Goal: Task Accomplishment & Management: Manage account settings

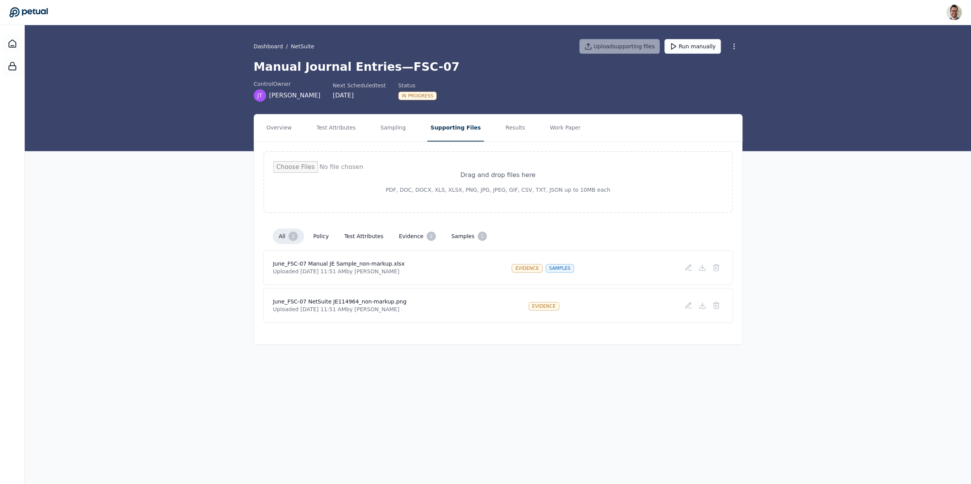
click at [371, 241] on button "test attributes" at bounding box center [363, 236] width 51 height 14
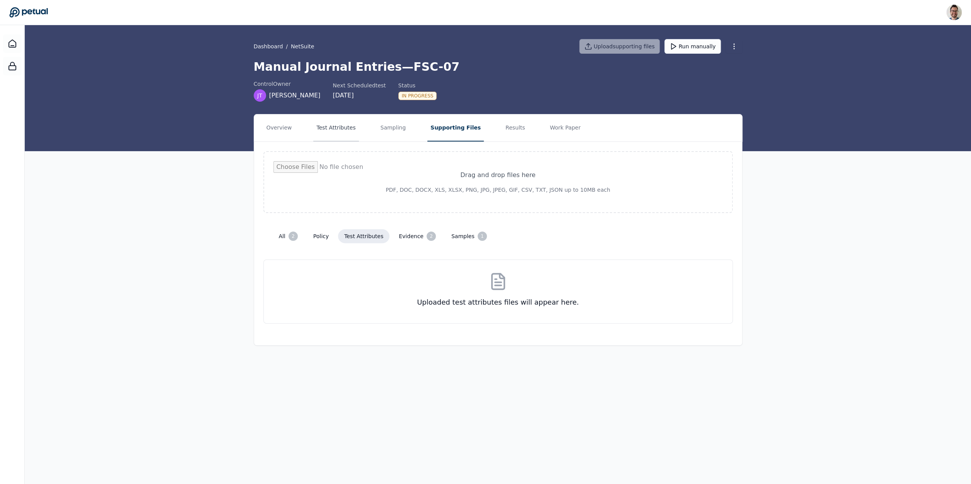
click at [320, 127] on button "Test Attributes" at bounding box center [335, 127] width 45 height 27
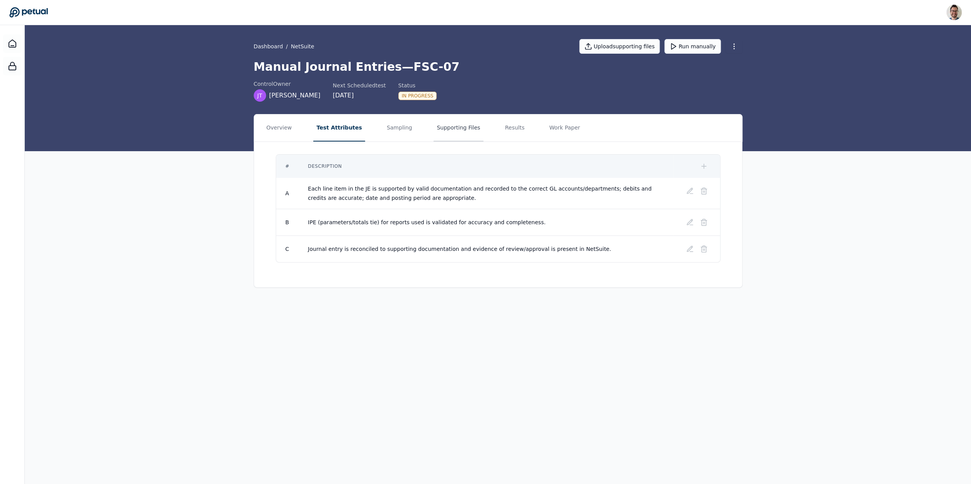
click at [438, 128] on button "Supporting Files" at bounding box center [457, 127] width 49 height 27
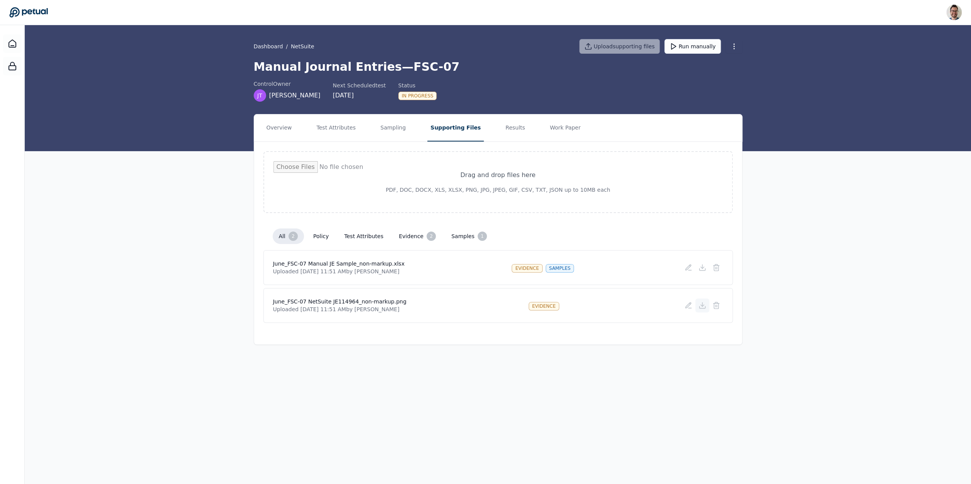
click at [700, 308] on icon at bounding box center [702, 306] width 8 height 8
click at [333, 132] on button "Test Attributes" at bounding box center [335, 127] width 45 height 27
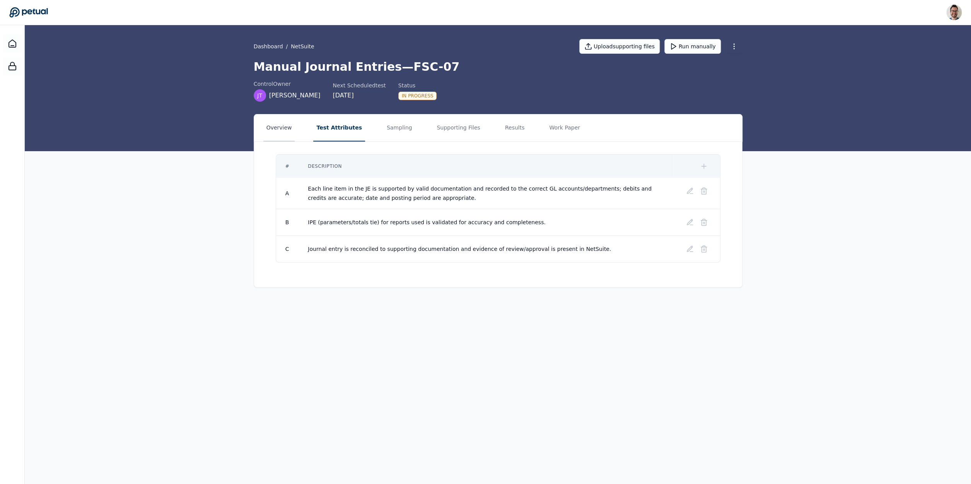
click at [269, 130] on button "Overview" at bounding box center [279, 127] width 32 height 27
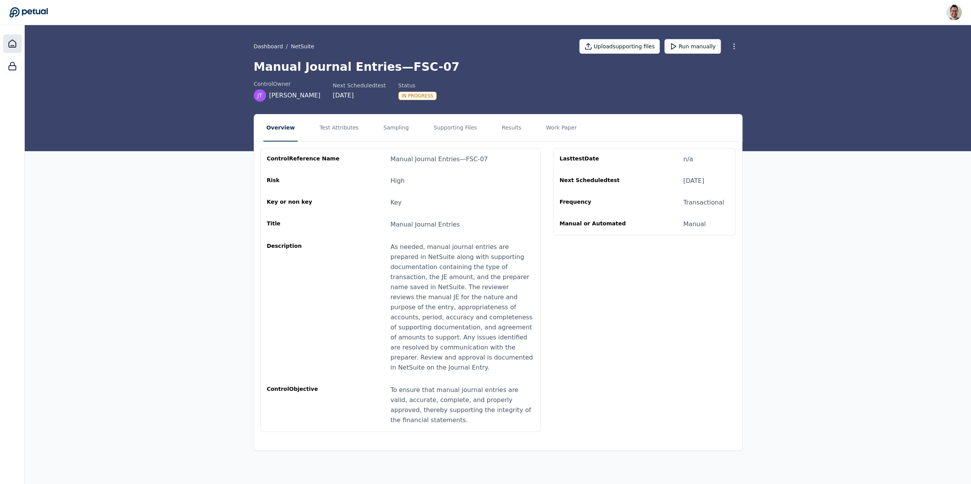
click at [12, 43] on icon at bounding box center [12, 43] width 9 height 9
click at [329, 123] on button "Test Attributes" at bounding box center [338, 127] width 45 height 27
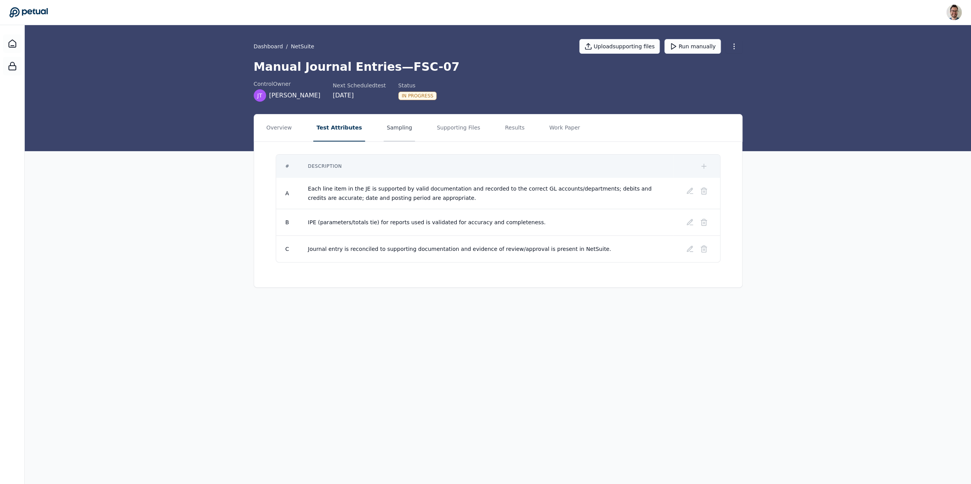
click at [384, 138] on button "Sampling" at bounding box center [399, 127] width 32 height 27
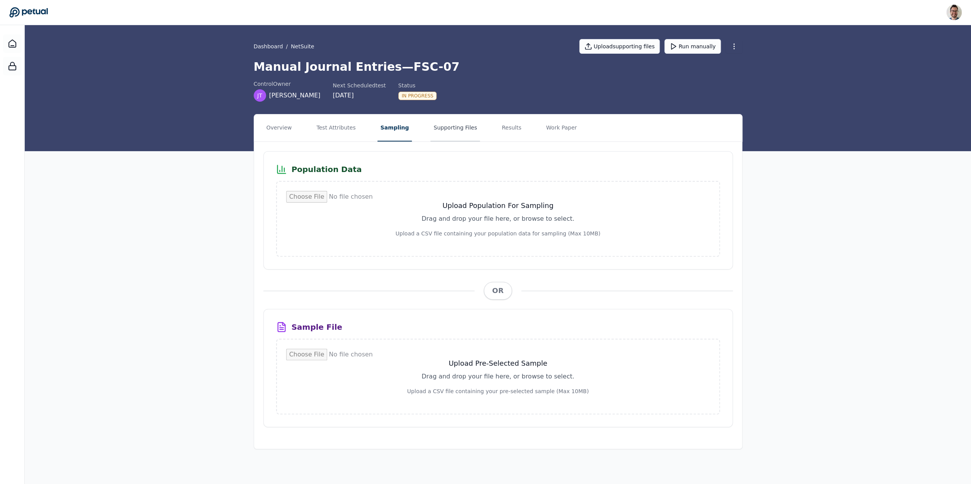
click at [449, 125] on button "Supporting Files" at bounding box center [454, 127] width 49 height 27
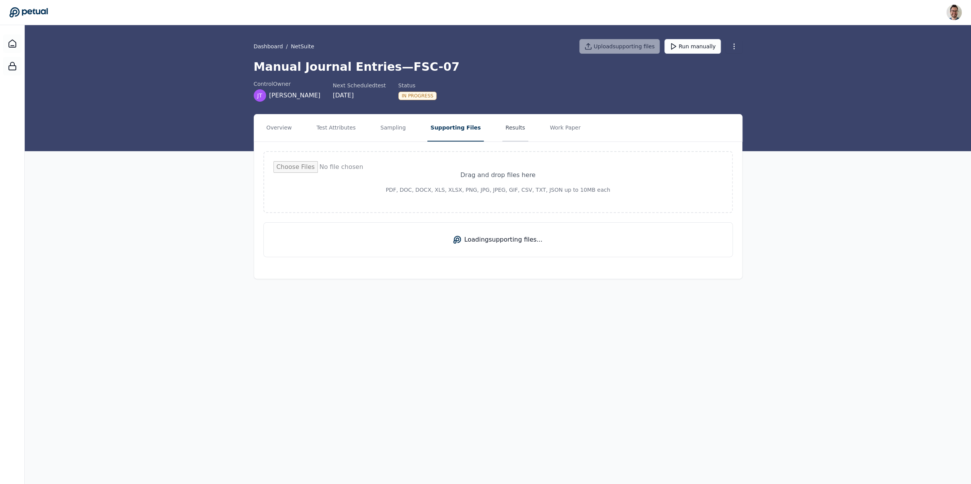
click at [506, 132] on button "Results" at bounding box center [515, 127] width 26 height 27
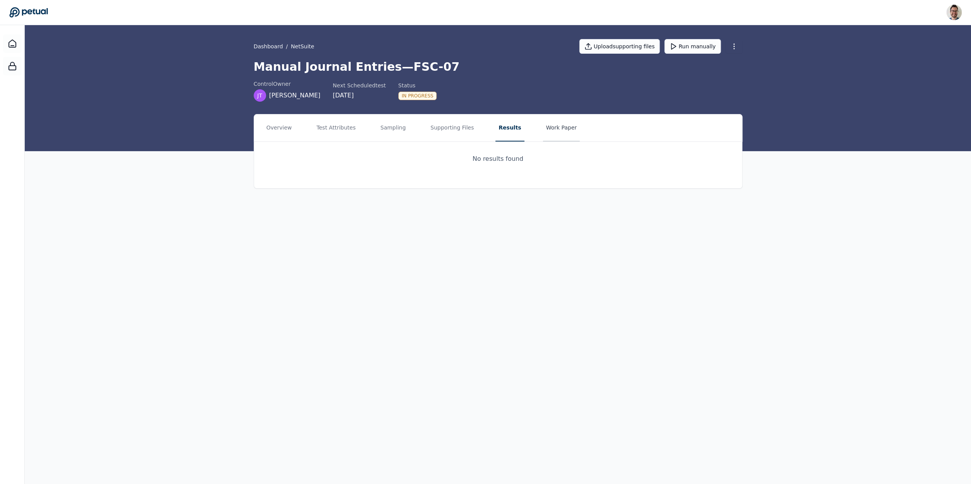
click at [547, 129] on button "Work Paper" at bounding box center [561, 127] width 37 height 27
click at [498, 136] on button "Results" at bounding box center [508, 127] width 26 height 27
drag, startPoint x: 440, startPoint y: 131, endPoint x: 402, endPoint y: 137, distance: 39.1
click at [440, 131] on button "Supporting Files" at bounding box center [451, 127] width 49 height 27
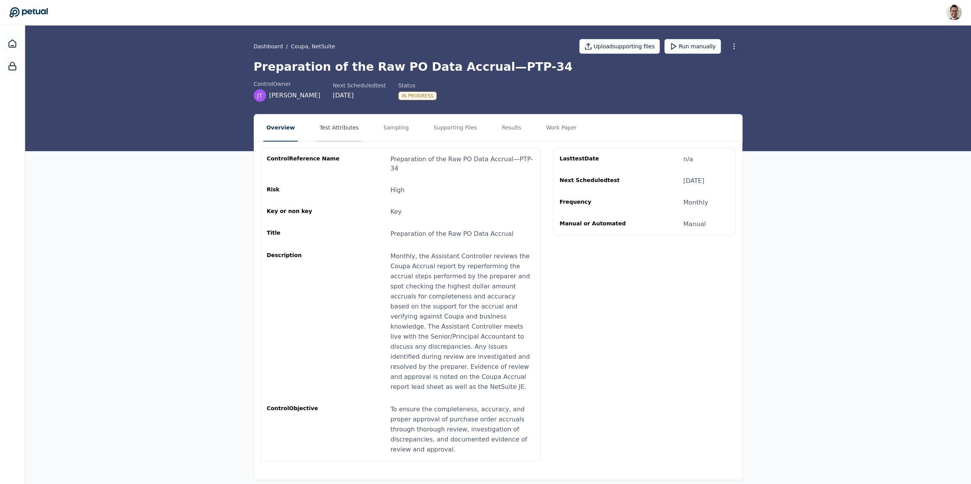
click at [337, 123] on button "Test Attributes" at bounding box center [338, 127] width 45 height 27
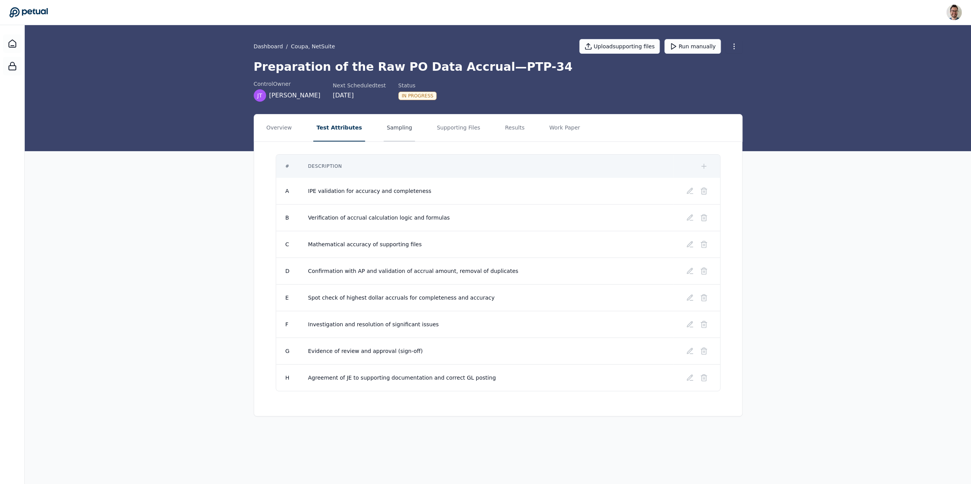
click at [399, 130] on button "Sampling" at bounding box center [399, 127] width 32 height 27
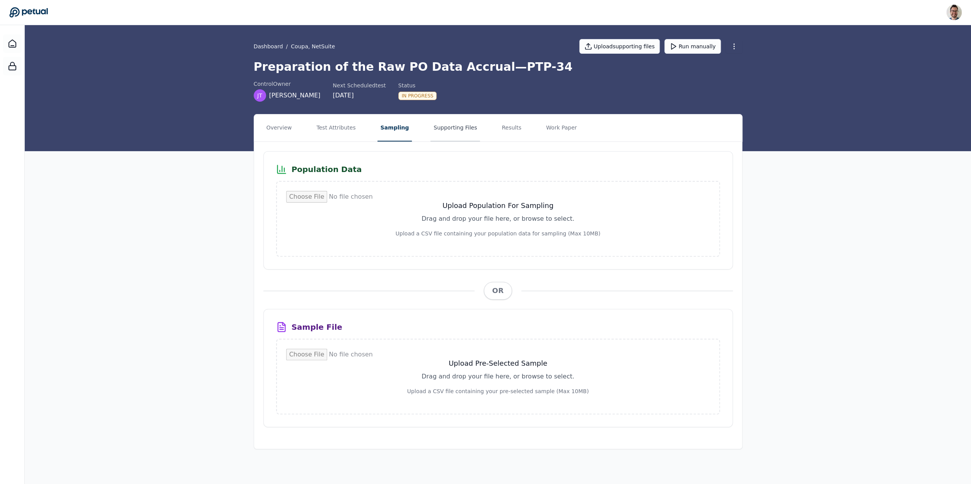
click at [443, 131] on button "Supporting Files" at bounding box center [454, 127] width 49 height 27
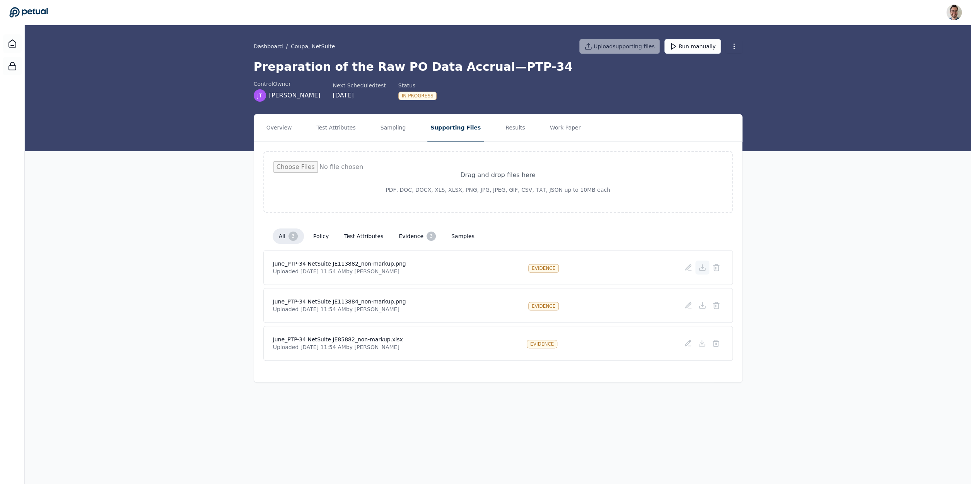
click at [704, 265] on icon at bounding box center [702, 268] width 8 height 8
click at [820, 226] on div "Overview Test Attributes Sampling Supporting Files Results Work Paper Drag and …" at bounding box center [498, 248] width 946 height 269
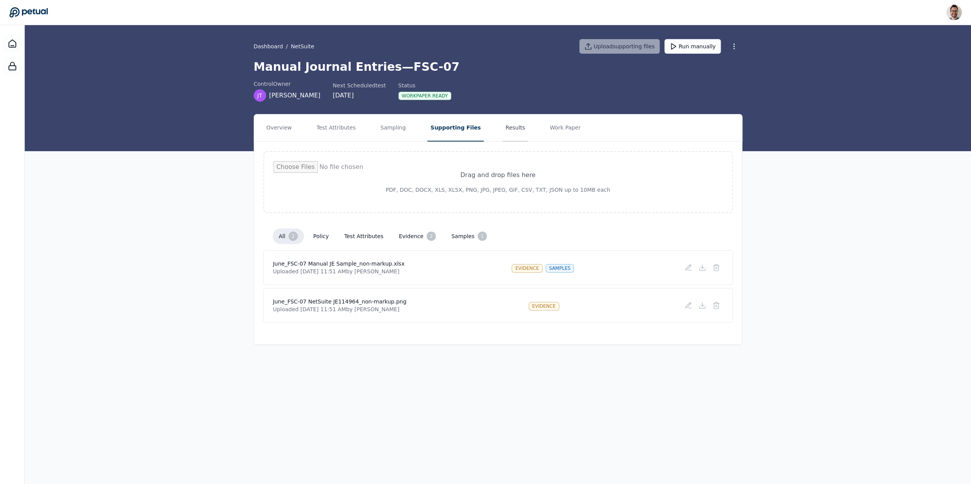
click at [506, 124] on button "Results" at bounding box center [515, 127] width 26 height 27
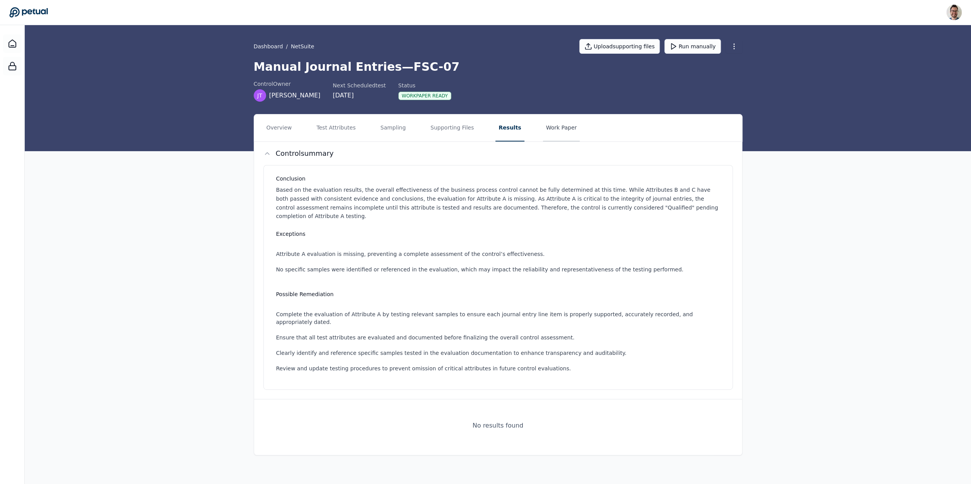
click at [546, 120] on button "Work Paper" at bounding box center [561, 127] width 37 height 27
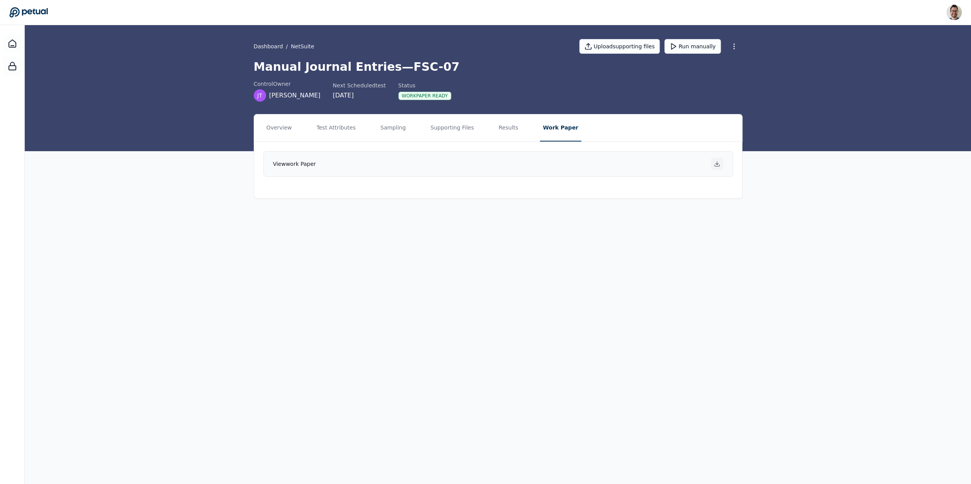
click at [719, 163] on icon at bounding box center [717, 164] width 6 height 6
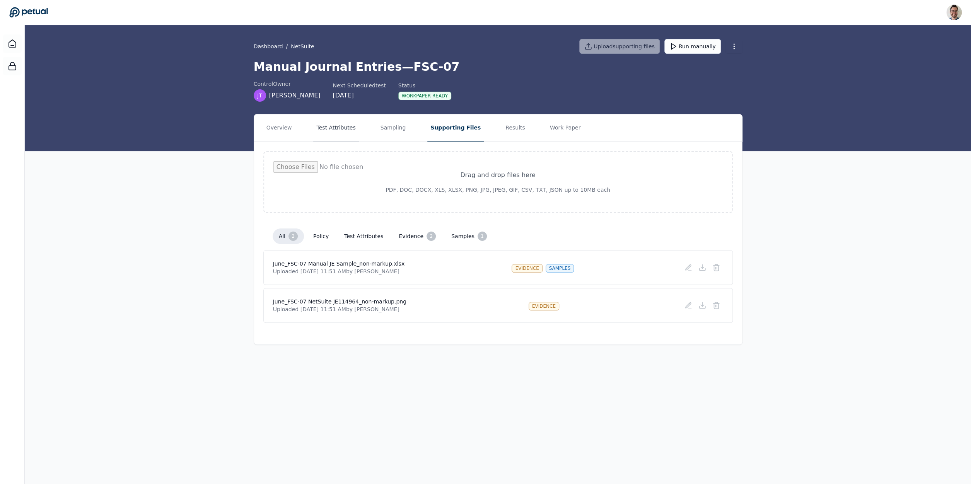
click at [349, 133] on button "Test Attributes" at bounding box center [335, 127] width 45 height 27
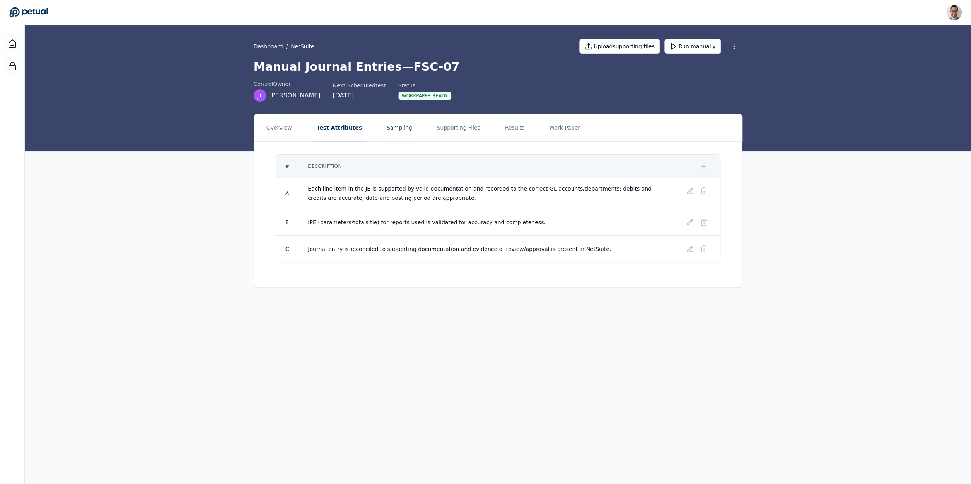
click at [400, 133] on button "Sampling" at bounding box center [399, 127] width 32 height 27
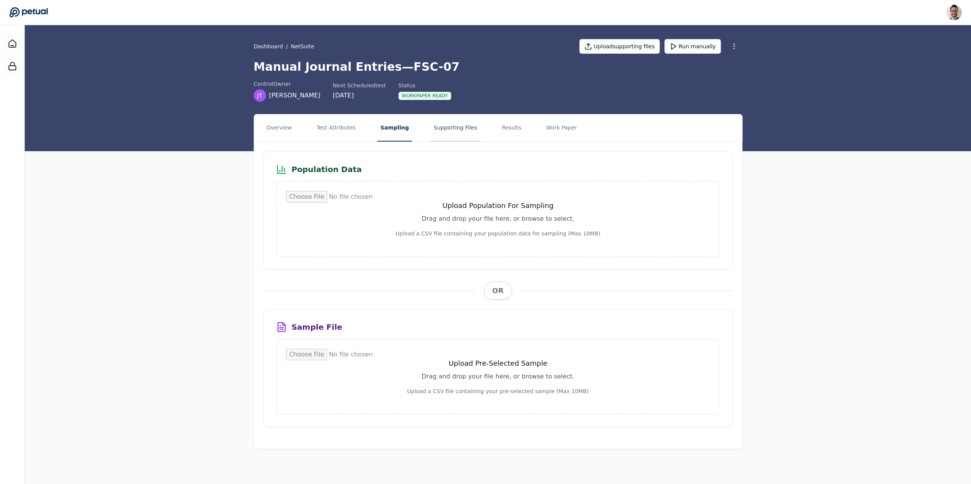
click at [455, 129] on button "Supporting Files" at bounding box center [454, 127] width 49 height 27
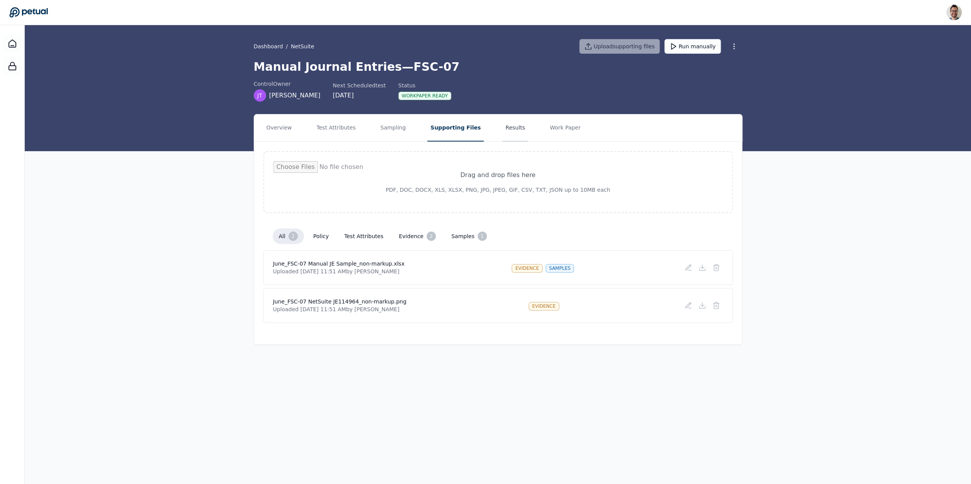
click at [511, 129] on button "Results" at bounding box center [515, 127] width 26 height 27
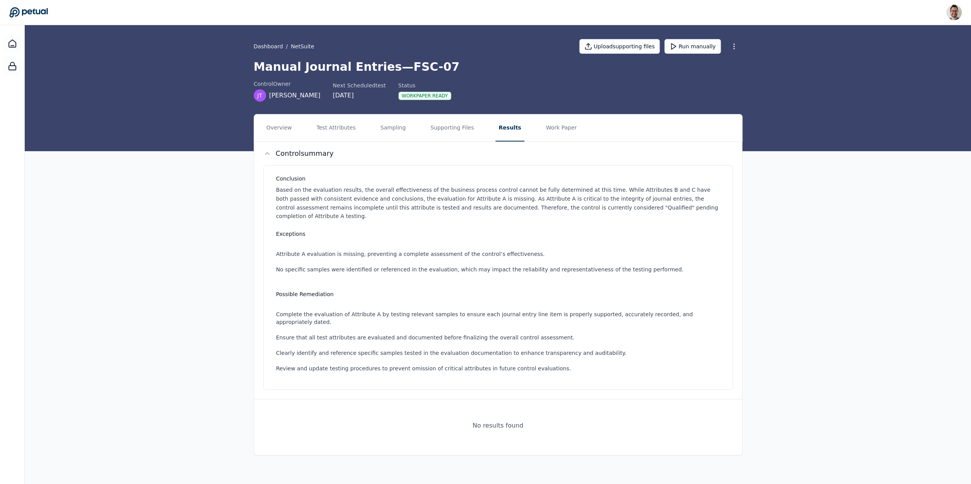
click at [143, 364] on div "Overview Test Attributes Sampling Supporting Files Results Work Paper Control s…" at bounding box center [498, 284] width 946 height 341
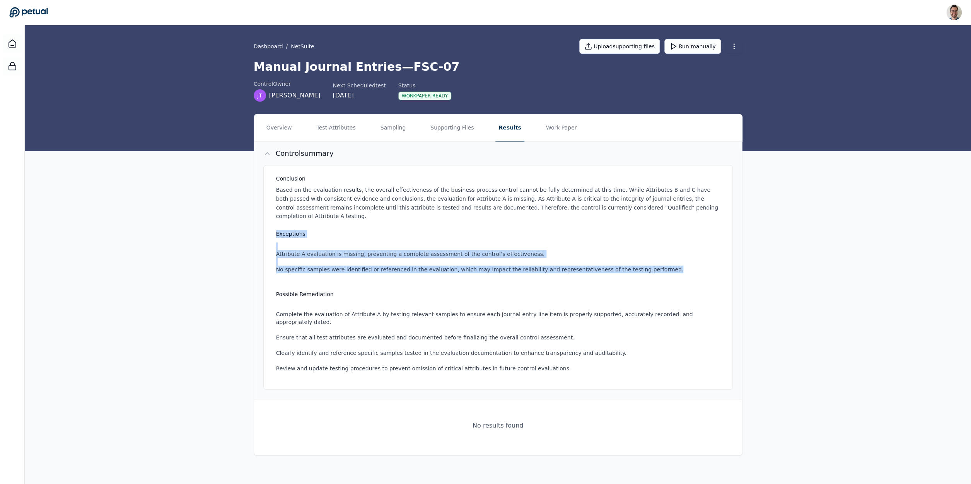
drag, startPoint x: 276, startPoint y: 225, endPoint x: 666, endPoint y: 264, distance: 391.1
click at [666, 264] on div "Exceptions Attribute A evaluation is missing, preventing a complete assessment …" at bounding box center [499, 255] width 447 height 51
copy div "Exceptions Attribute A evaluation is missing, preventing a complete assessment …"
click at [543, 136] on button "Work Paper" at bounding box center [561, 127] width 37 height 27
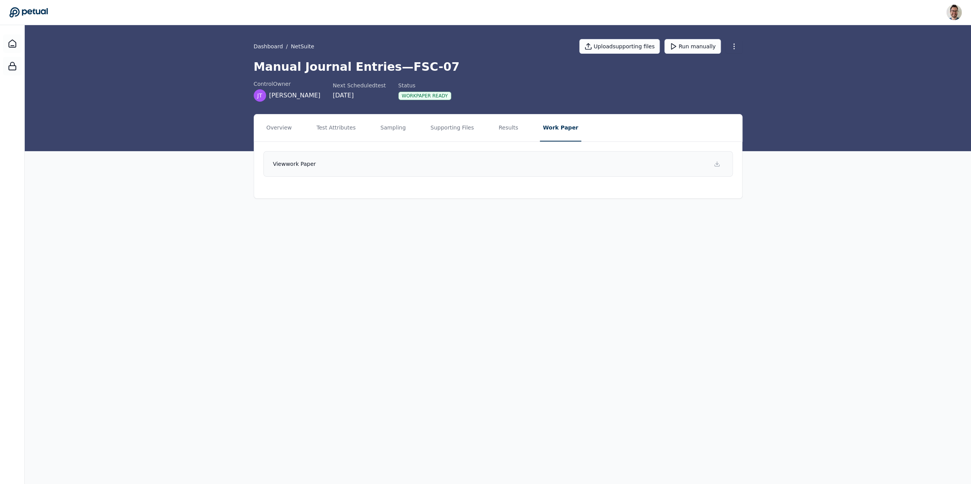
click at [399, 166] on link "View work paper" at bounding box center [497, 164] width 469 height 26
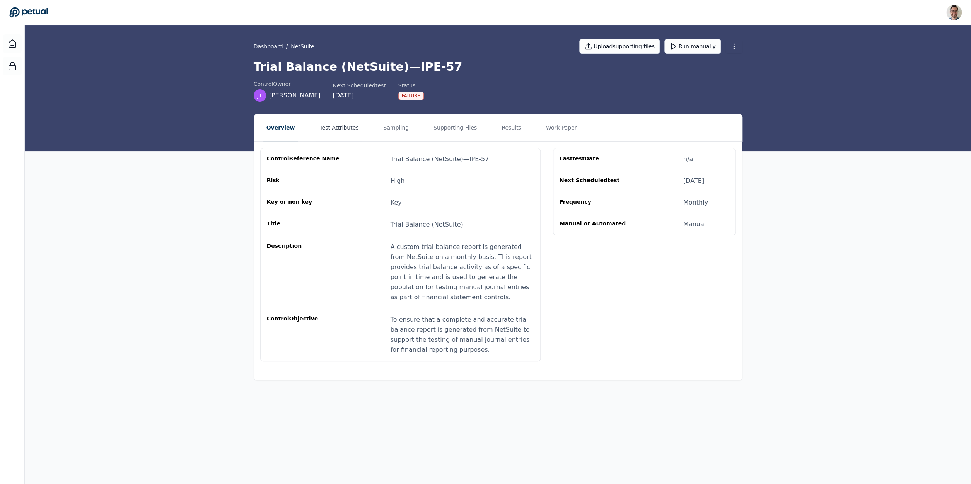
click at [332, 129] on button "Test Attributes" at bounding box center [338, 127] width 45 height 27
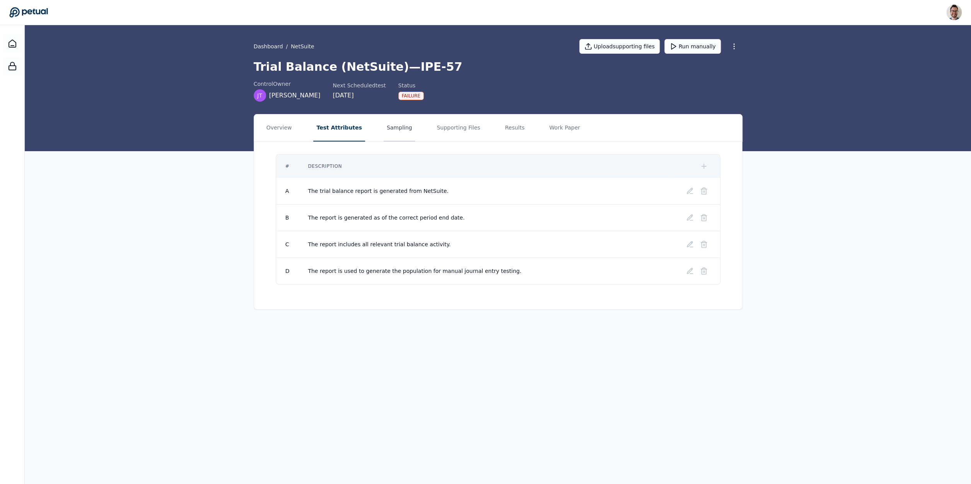
click at [392, 129] on button "Sampling" at bounding box center [399, 127] width 32 height 27
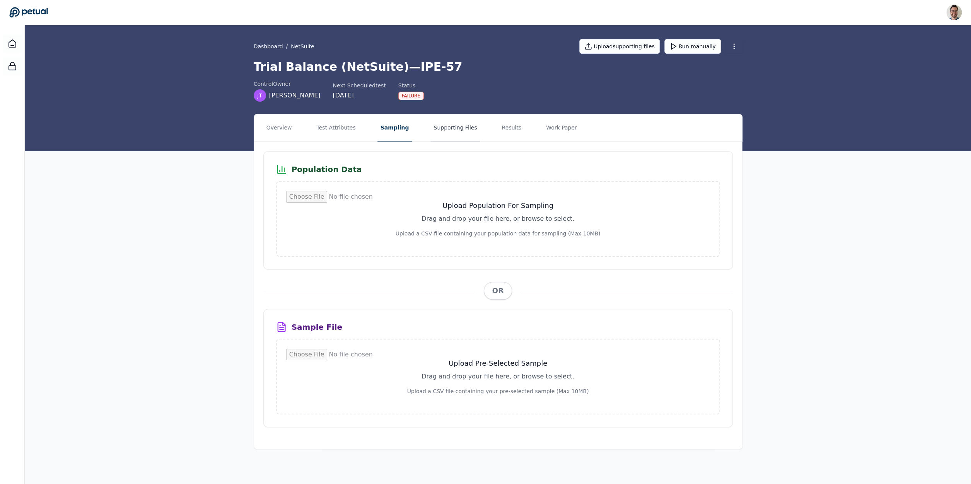
click at [453, 130] on button "Supporting Files" at bounding box center [454, 127] width 49 height 27
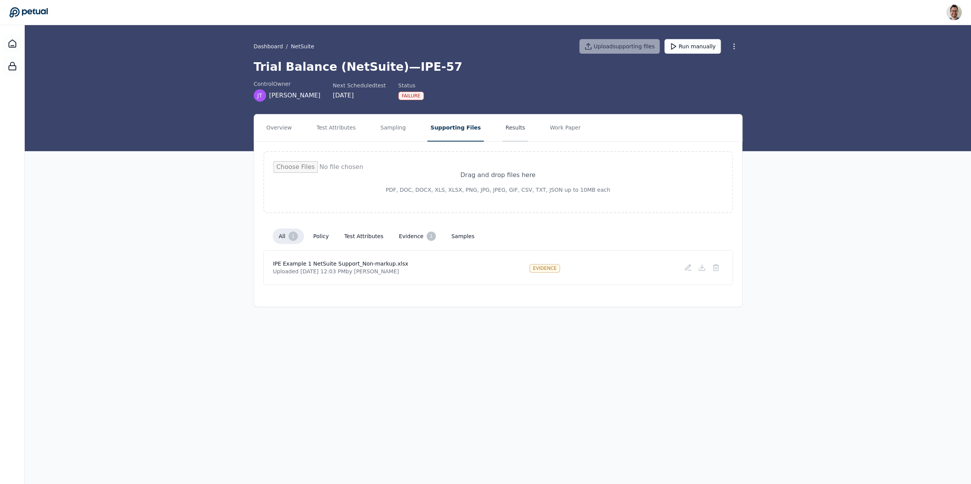
click at [505, 126] on button "Results" at bounding box center [515, 127] width 26 height 27
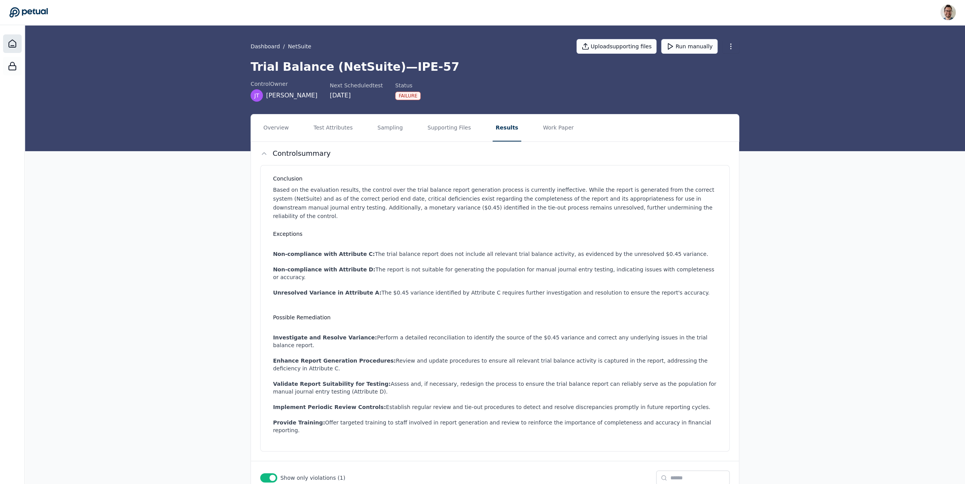
click at [15, 44] on icon at bounding box center [12, 43] width 9 height 9
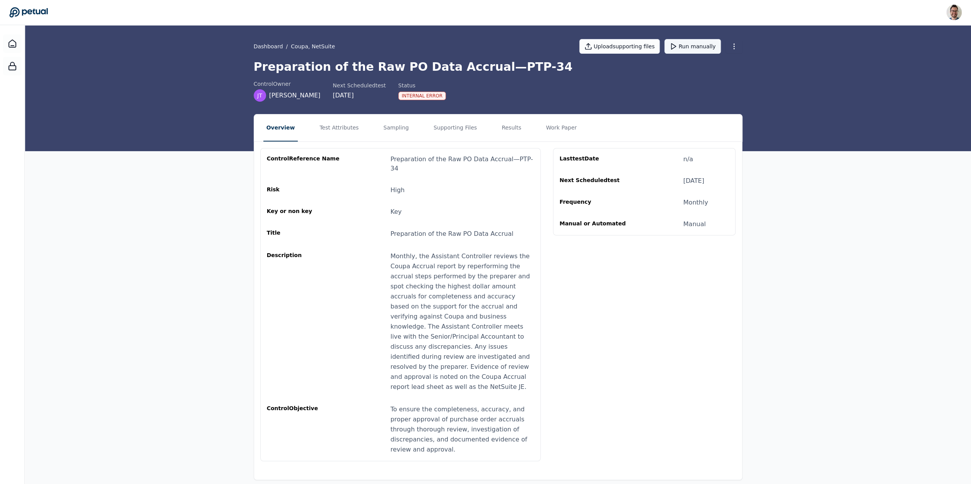
click at [682, 48] on button "Run manually" at bounding box center [692, 46] width 56 height 15
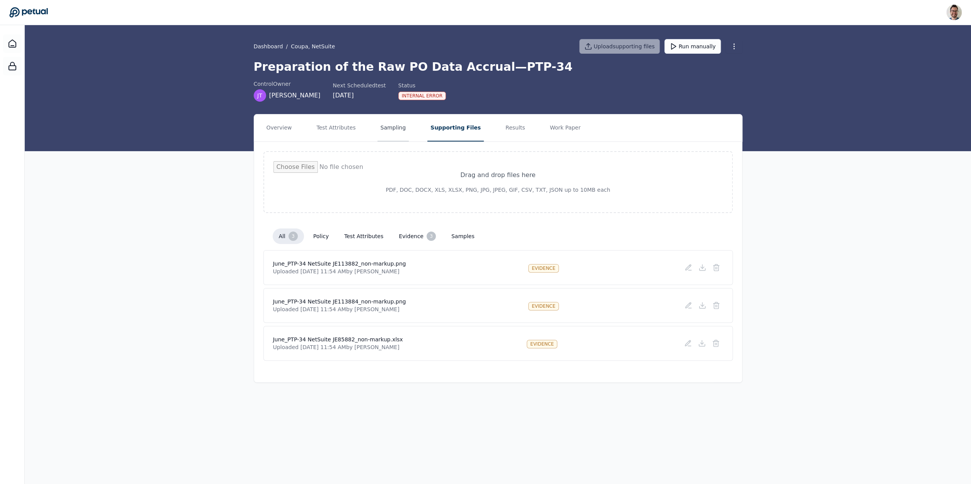
click at [391, 137] on button "Sampling" at bounding box center [393, 127] width 32 height 27
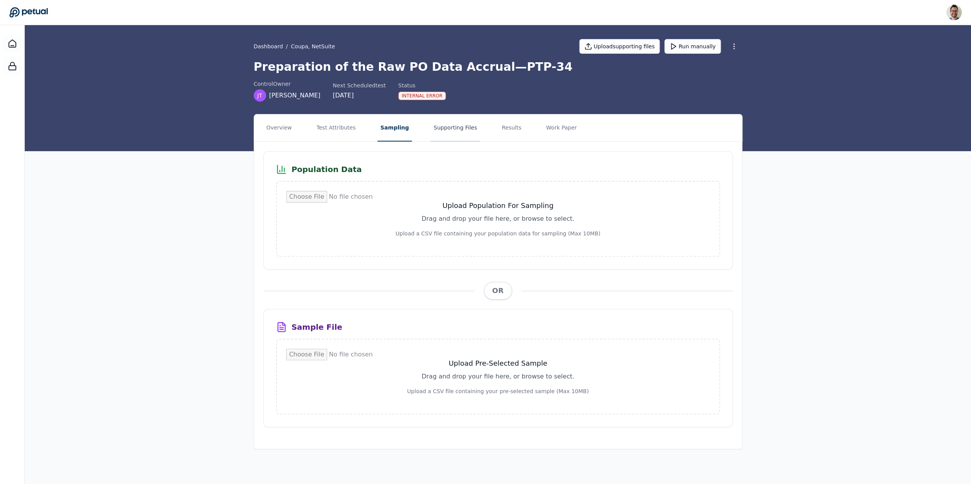
click at [460, 126] on button "Supporting Files" at bounding box center [454, 127] width 49 height 27
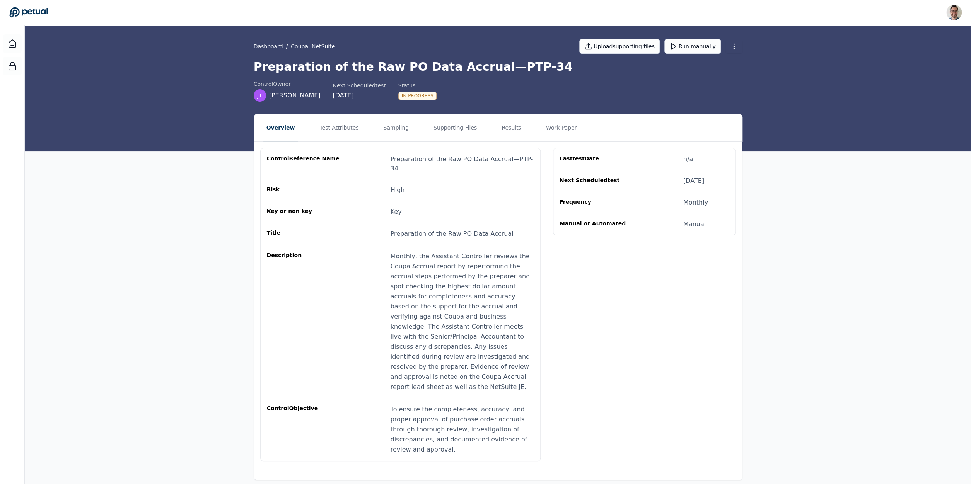
click at [480, 127] on nav "Overview Test Attributes Sampling Supporting Files Results Work Paper" at bounding box center [498, 127] width 488 height 27
click at [451, 130] on button "Supporting Files" at bounding box center [454, 127] width 49 height 27
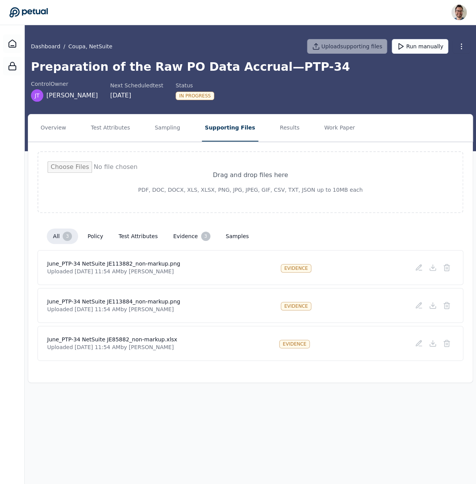
click at [108, 429] on main "Dashboard / Coupa, NetSuite Upload supporting files Run manually Preparation of…" at bounding box center [250, 254] width 451 height 459
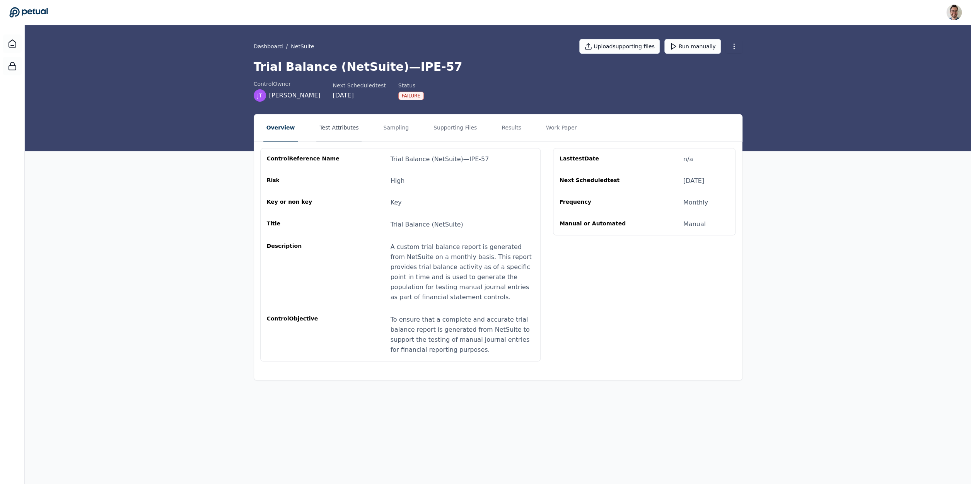
click at [341, 129] on button "Test Attributes" at bounding box center [338, 127] width 45 height 27
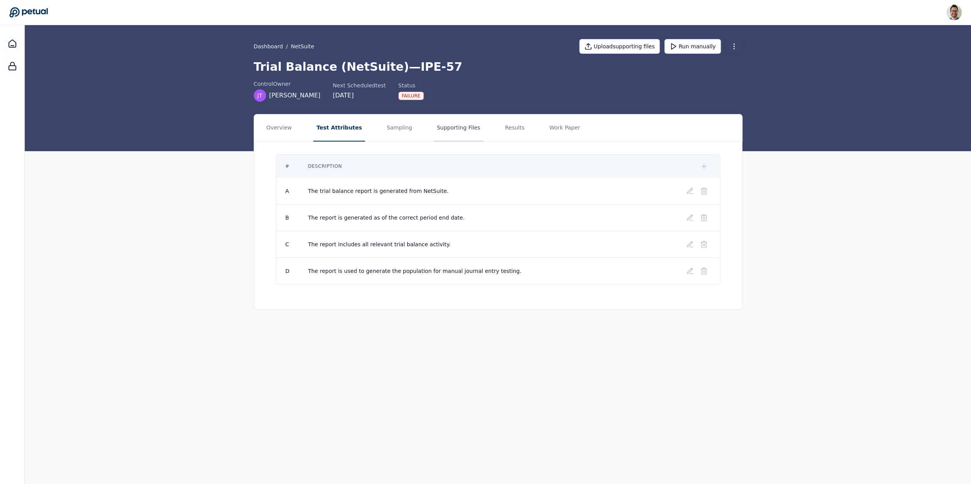
click at [450, 128] on button "Supporting Files" at bounding box center [457, 127] width 49 height 27
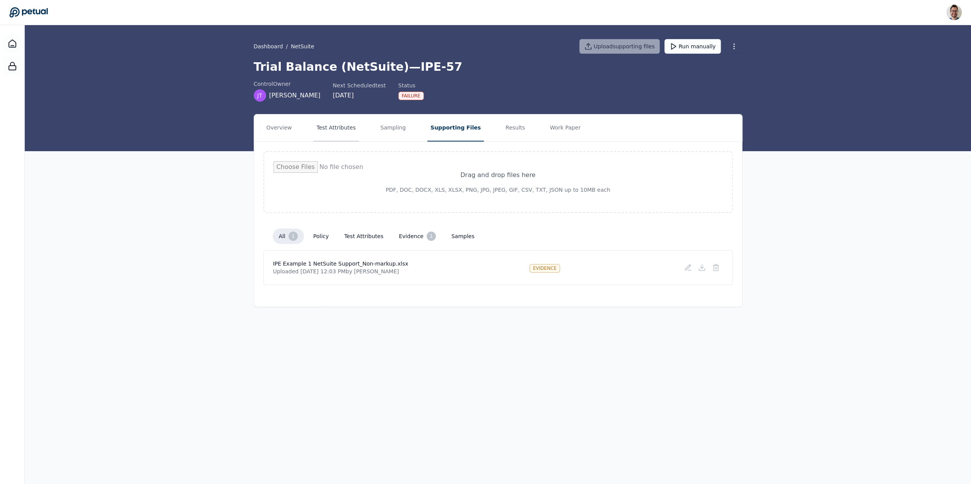
click at [326, 134] on button "Test Attributes" at bounding box center [335, 127] width 45 height 27
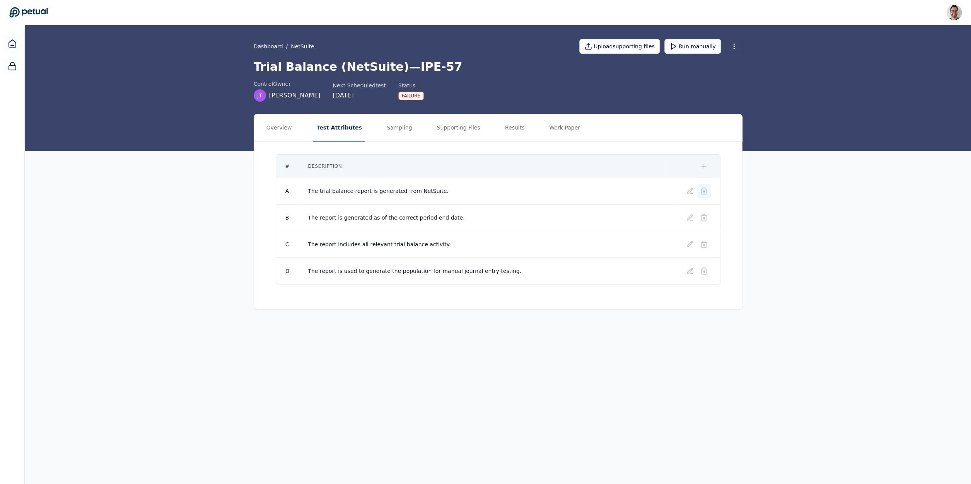
click at [703, 191] on line at bounding box center [703, 192] width 0 height 2
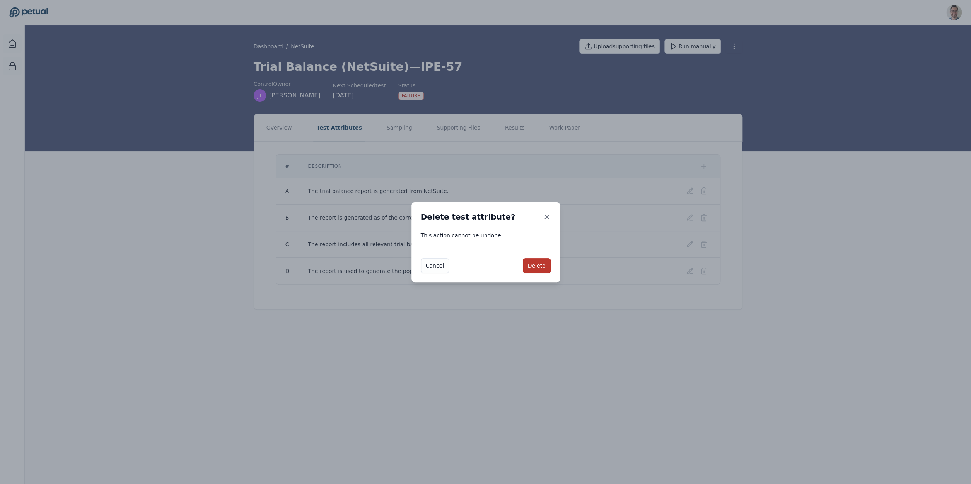
click at [533, 267] on button "Delete" at bounding box center [537, 265] width 28 height 15
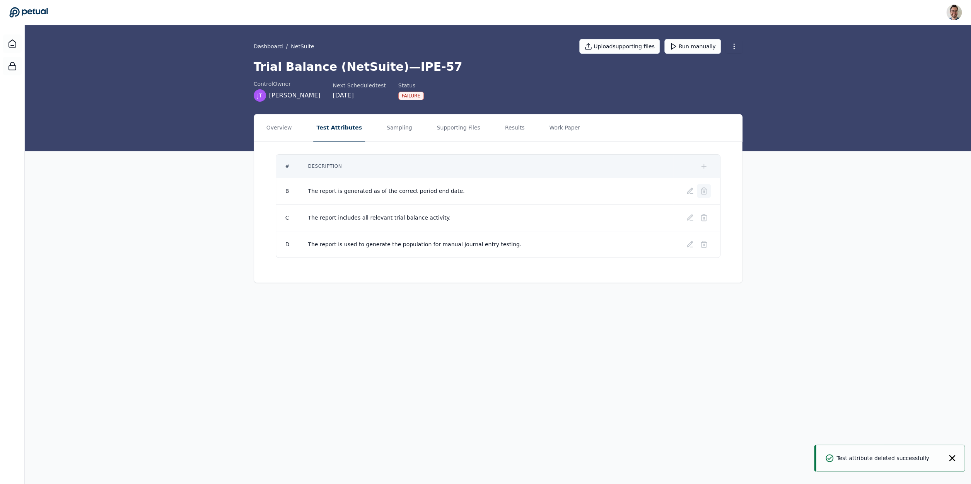
click at [700, 196] on button at bounding box center [704, 191] width 14 height 14
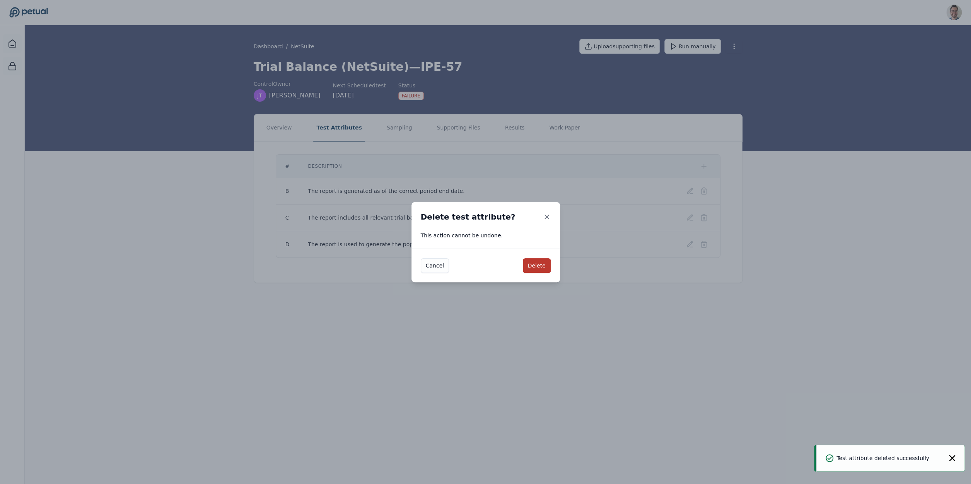
click at [525, 261] on button "Delete" at bounding box center [537, 265] width 28 height 15
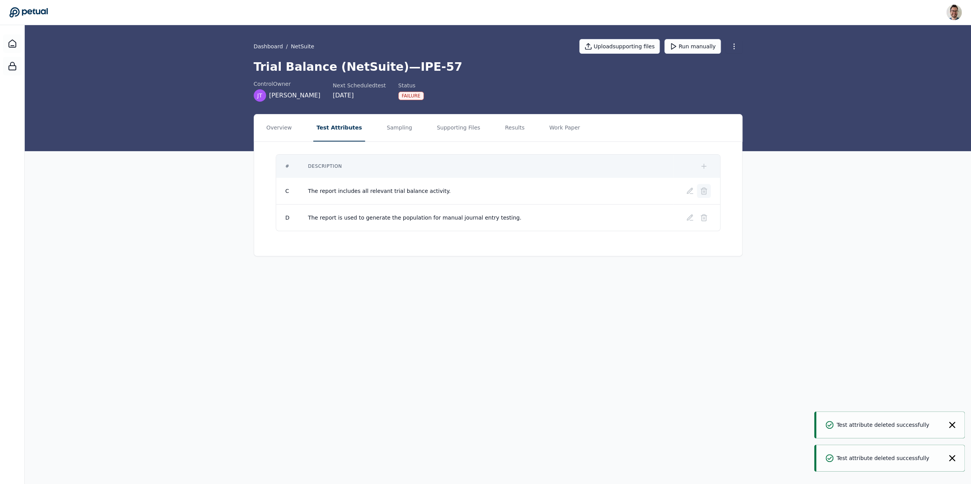
click at [704, 188] on icon at bounding box center [703, 188] width 3 height 1
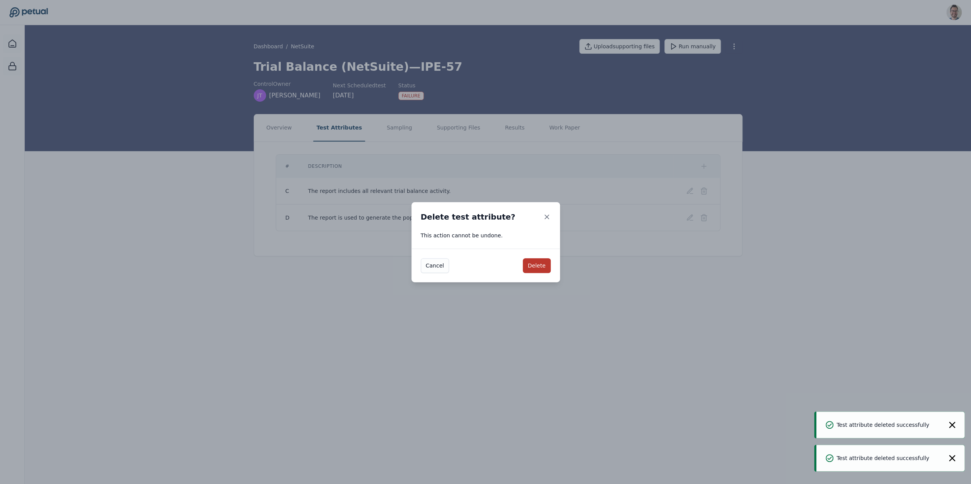
click at [539, 264] on button "Delete" at bounding box center [537, 265] width 28 height 15
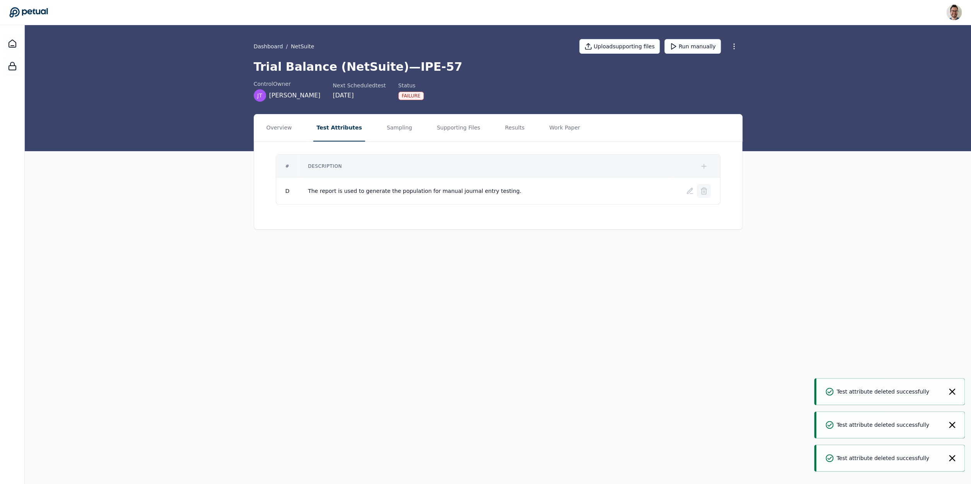
click at [705, 188] on icon at bounding box center [704, 191] width 8 height 8
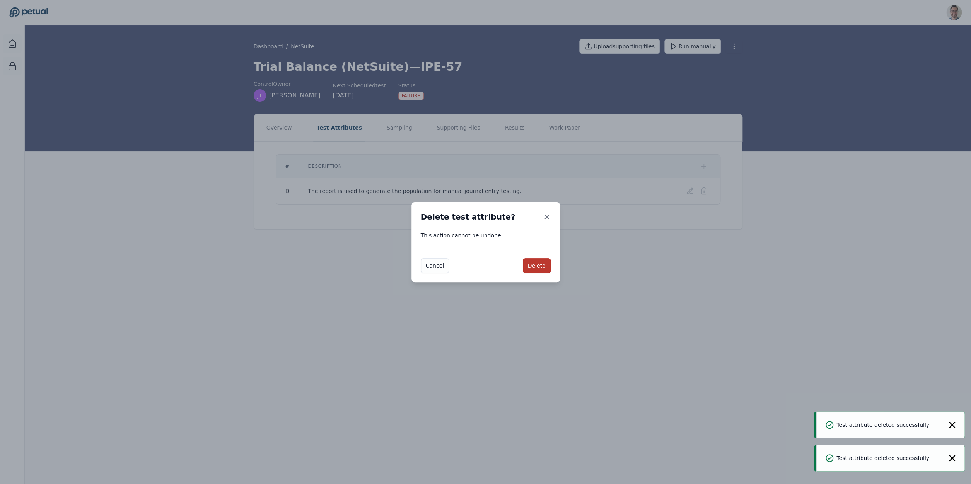
click at [542, 261] on button "Delete" at bounding box center [537, 265] width 28 height 15
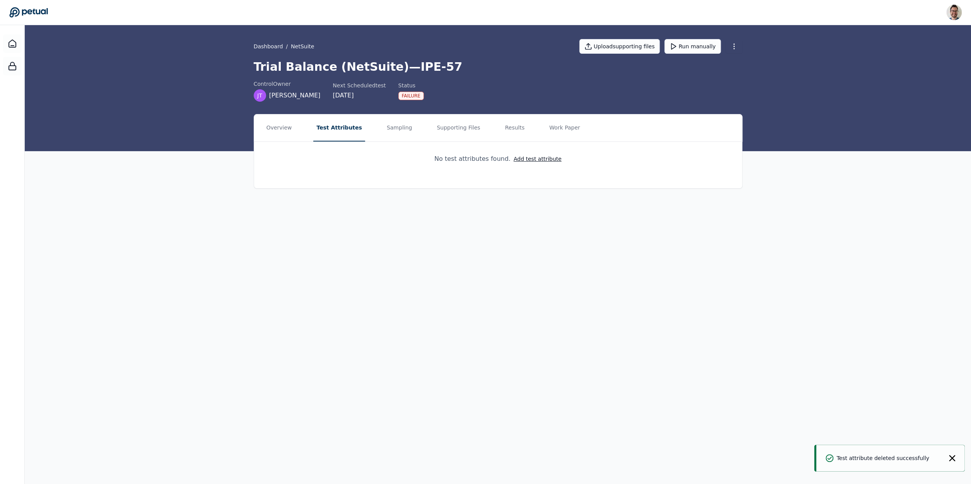
click at [546, 154] on div "No test attributes found. Add test attribute" at bounding box center [498, 159] width 488 height 34
click at [546, 158] on button "Add test attribute" at bounding box center [537, 159] width 48 height 8
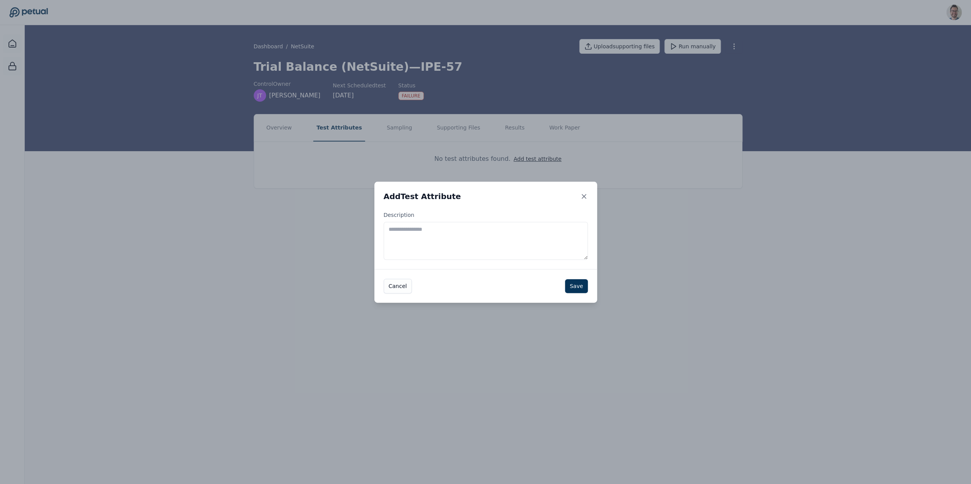
click at [436, 242] on textarea "Description" at bounding box center [485, 241] width 204 height 38
paste textarea "**********"
type textarea "**********"
click at [579, 287] on button "Save" at bounding box center [576, 286] width 22 height 14
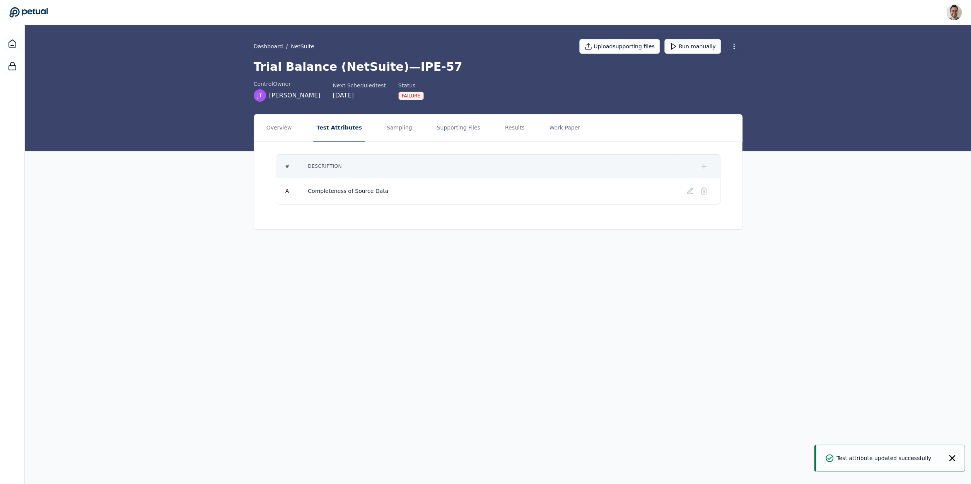
click at [706, 162] on button at bounding box center [704, 166] width 14 height 14
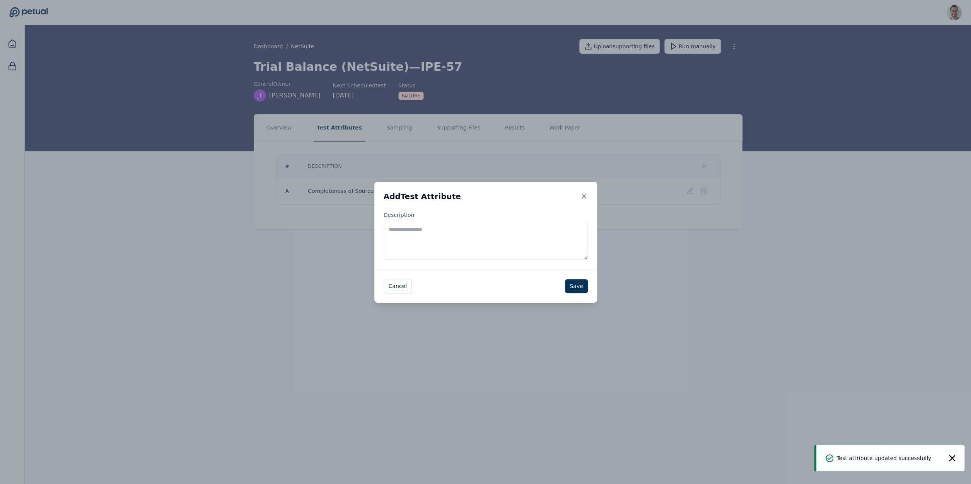
click at [510, 232] on textarea "Description" at bounding box center [485, 241] width 204 height 38
type textarea "**********"
click at [578, 287] on button "Save" at bounding box center [576, 286] width 22 height 14
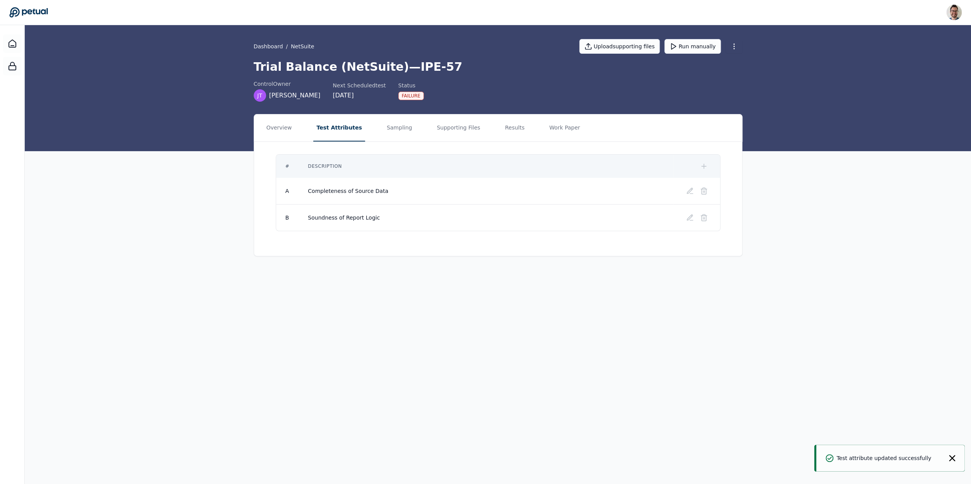
click at [705, 166] on icon at bounding box center [703, 166] width 5 height 0
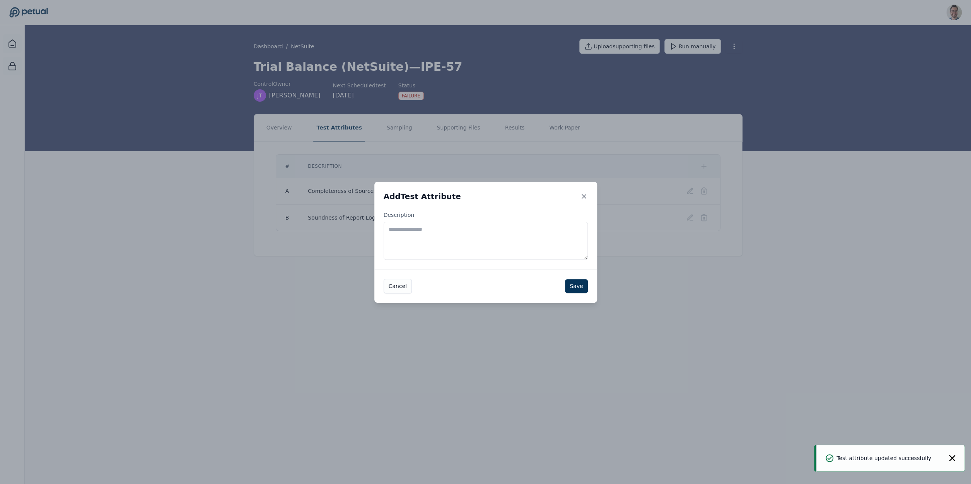
click at [443, 248] on textarea "Description" at bounding box center [485, 241] width 204 height 38
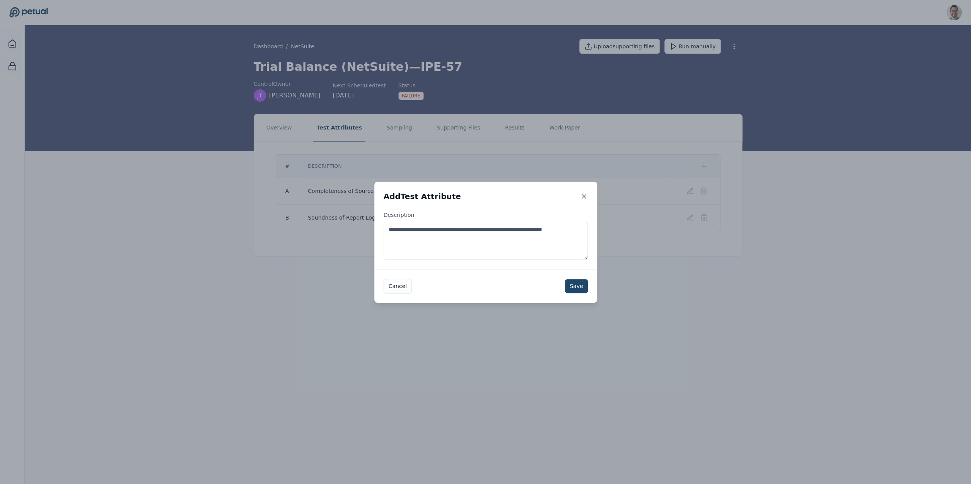
type textarea "**********"
click at [578, 287] on button "Save" at bounding box center [576, 286] width 22 height 14
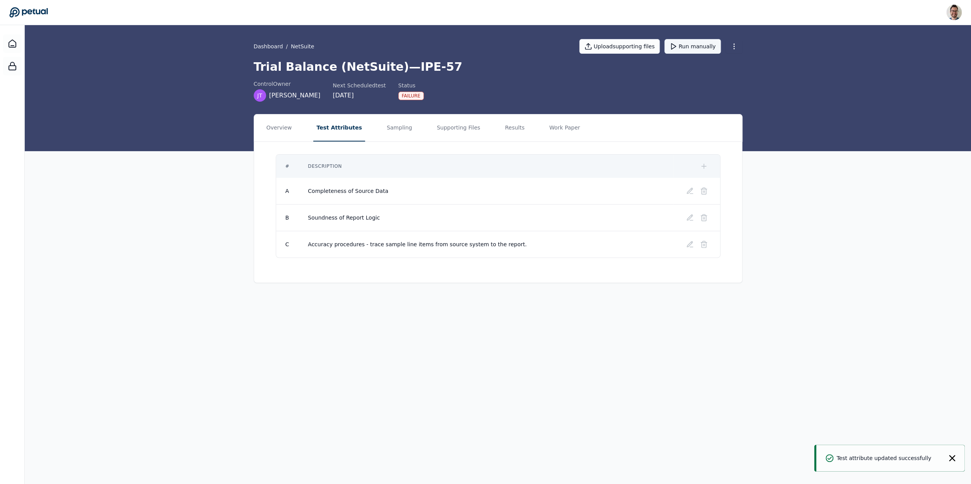
click at [701, 48] on button "Run manually" at bounding box center [692, 46] width 56 height 15
drag, startPoint x: 390, startPoint y: 97, endPoint x: 467, endPoint y: 102, distance: 77.8
click at [467, 102] on div "Dashboard / NetSuite Upload supporting files Run manually Trial Balance (NetSui…" at bounding box center [498, 88] width 946 height 126
click at [433, 128] on button "Supporting Files" at bounding box center [457, 127] width 49 height 27
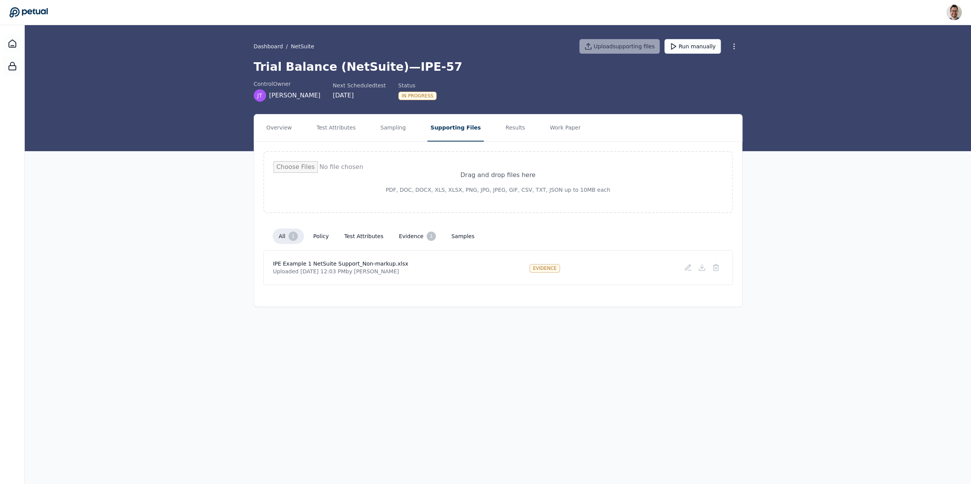
click at [543, 60] on h1 "Trial Balance (NetSuite) — IPE-57" at bounding box center [498, 67] width 489 height 14
click at [938, 60] on link "Sign out" at bounding box center [924, 67] width 73 height 14
